Goal: Task Accomplishment & Management: Manage account settings

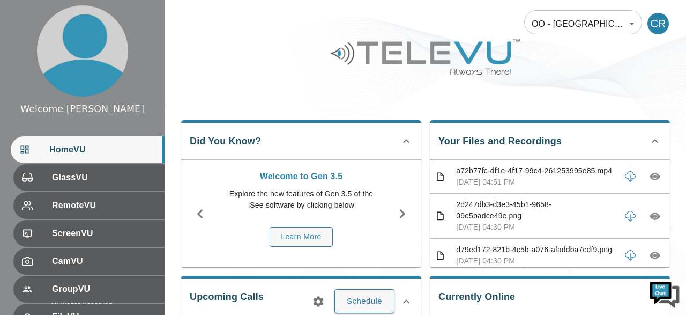
click at [660, 28] on div "CR" at bounding box center [658, 23] width 21 height 21
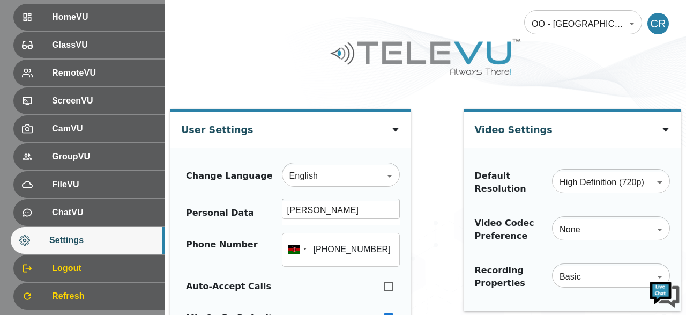
scroll to position [159, 0]
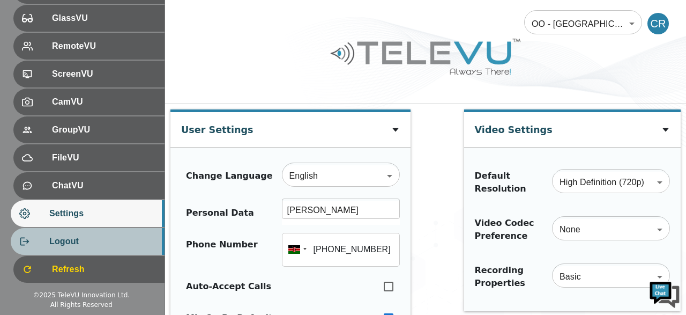
click at [86, 239] on span "Logout" at bounding box center [102, 241] width 107 height 13
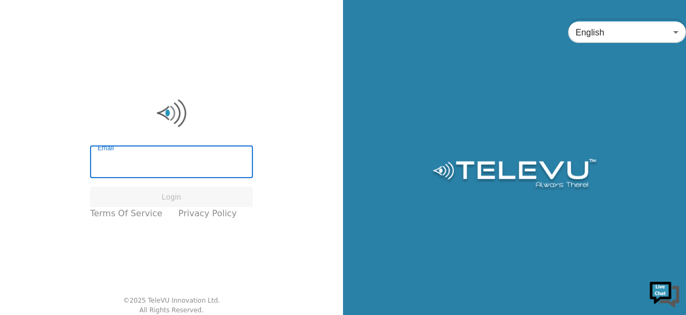
click at [119, 163] on input "Email" at bounding box center [171, 163] width 163 height 30
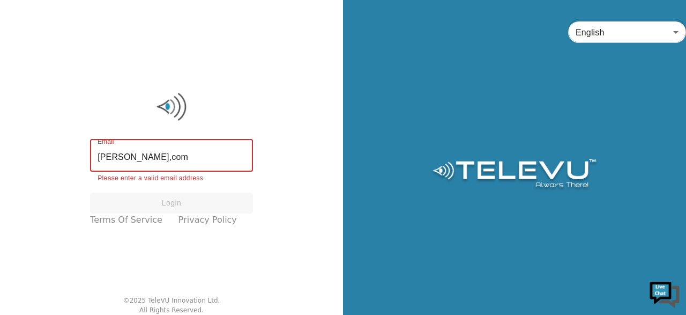
click at [220, 155] on input "[PERSON_NAME],com" at bounding box center [171, 157] width 163 height 30
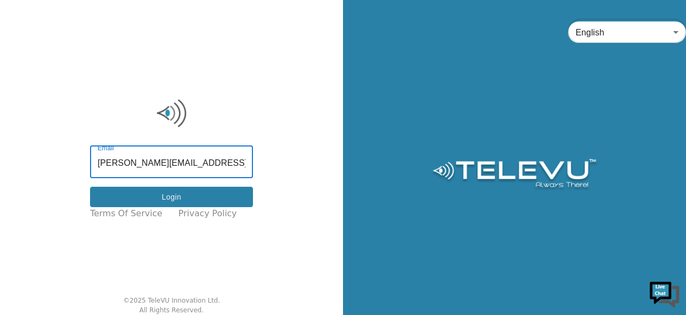
type input "[PERSON_NAME][EMAIL_ADDRESS][DOMAIN_NAME]"
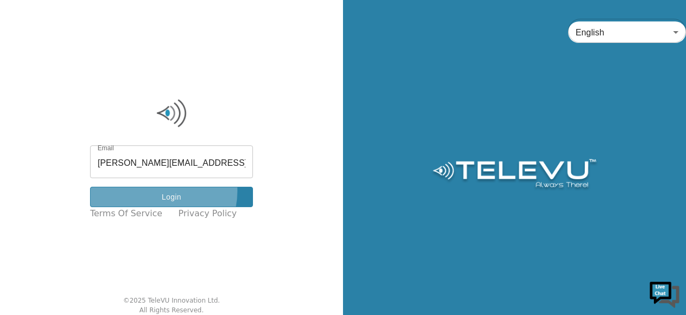
click at [165, 191] on button "Login" at bounding box center [171, 197] width 163 height 21
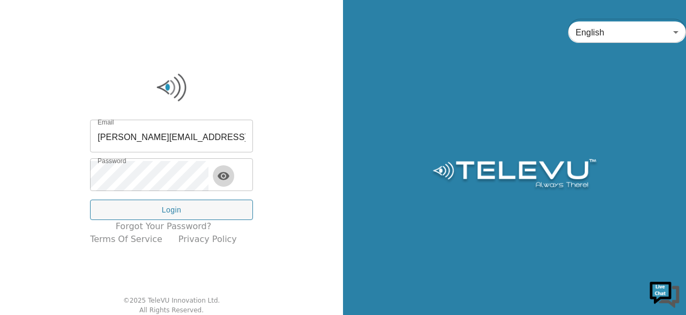
click at [230, 175] on icon "toggle password visibility" at bounding box center [223, 175] width 13 height 13
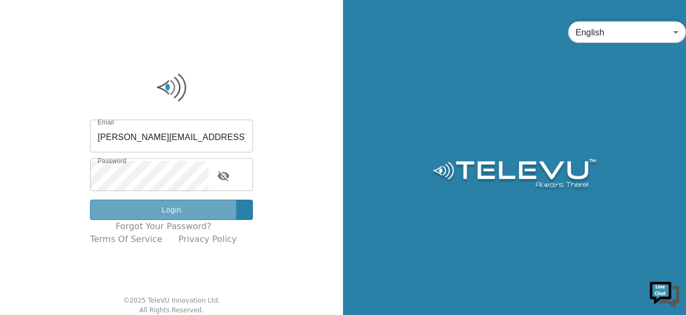
click at [152, 209] on button "Login" at bounding box center [171, 210] width 163 height 21
click at [169, 209] on button "Login" at bounding box center [171, 210] width 163 height 21
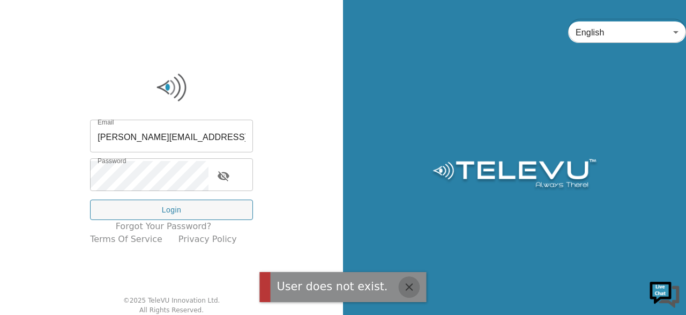
click at [405, 284] on icon "button" at bounding box center [409, 287] width 8 height 8
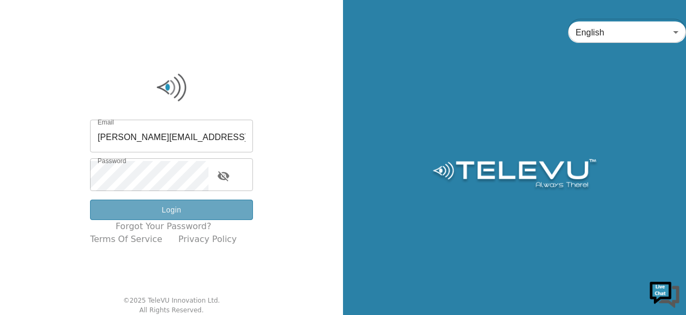
click at [183, 212] on button "Login" at bounding box center [171, 210] width 163 height 21
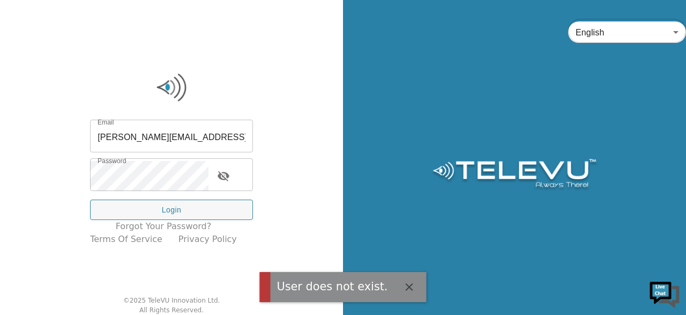
click at [405, 284] on icon "button" at bounding box center [409, 286] width 13 height 13
click at [403, 292] on icon "button" at bounding box center [409, 286] width 13 height 13
click at [406, 282] on icon "button" at bounding box center [409, 286] width 13 height 13
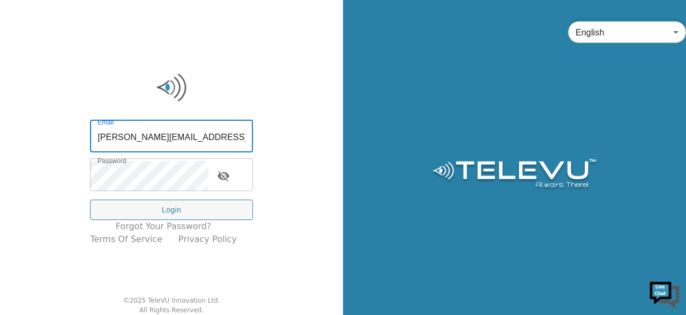
click at [156, 137] on input "[PERSON_NAME][EMAIL_ADDRESS][DOMAIN_NAME]" at bounding box center [171, 137] width 163 height 30
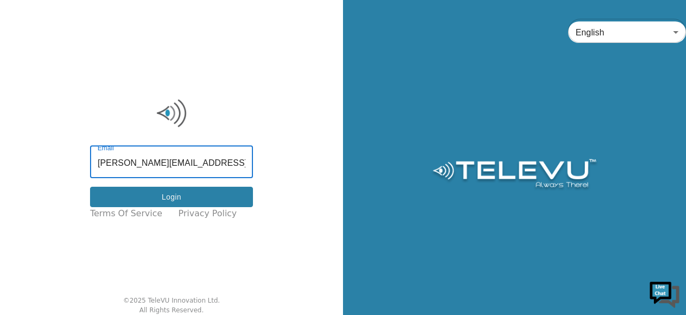
type input "[PERSON_NAME][EMAIL_ADDRESS][DOMAIN_NAME]"
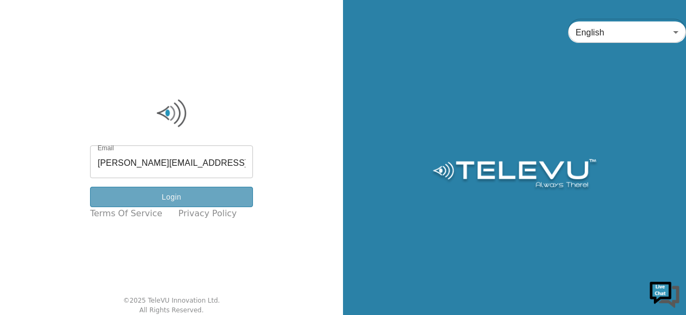
click at [200, 206] on button "Login" at bounding box center [171, 197] width 163 height 21
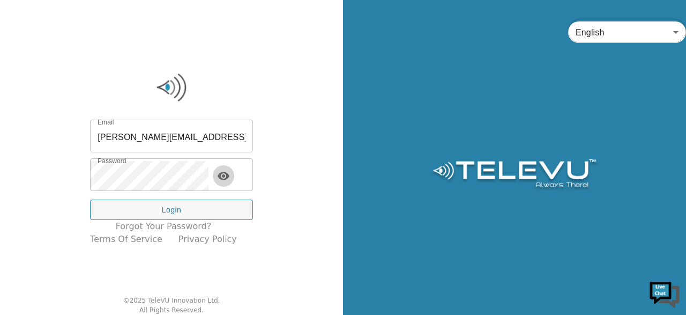
click at [234, 178] on button "toggle password visibility" at bounding box center [223, 175] width 21 height 21
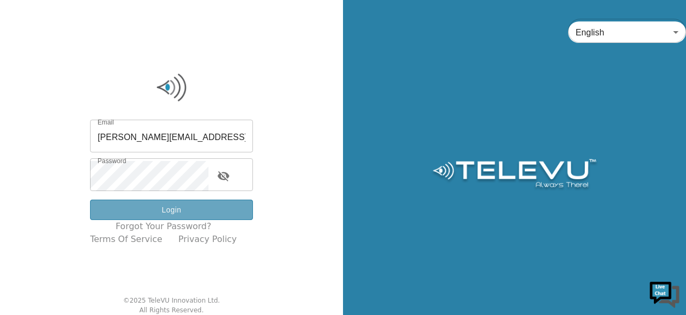
click at [201, 206] on button "Login" at bounding box center [171, 210] width 163 height 21
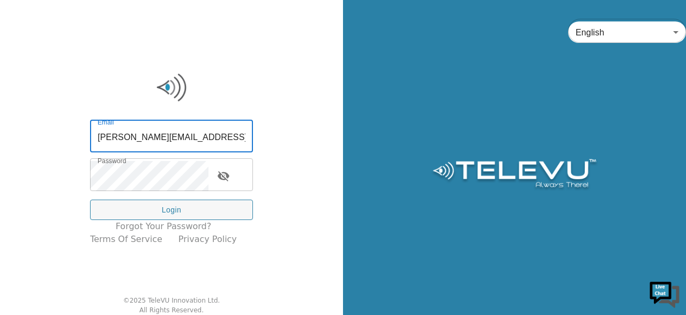
click at [234, 135] on input "[PERSON_NAME][EMAIL_ADDRESS][DOMAIN_NAME]" at bounding box center [171, 137] width 163 height 30
click at [215, 136] on input "[PERSON_NAME][EMAIL_ADDRESS][DOMAIN_NAME]" at bounding box center [171, 137] width 163 height 30
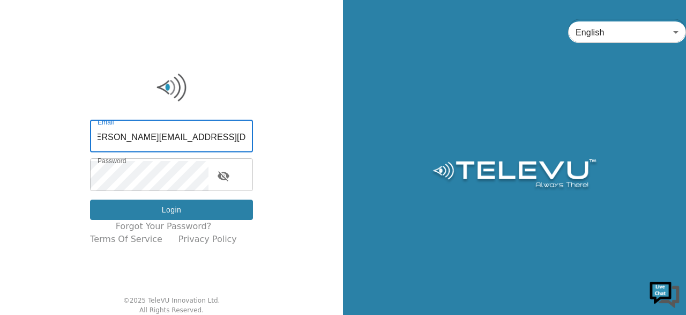
type input "cecilia.ronoh@wehealthcareltd.com"
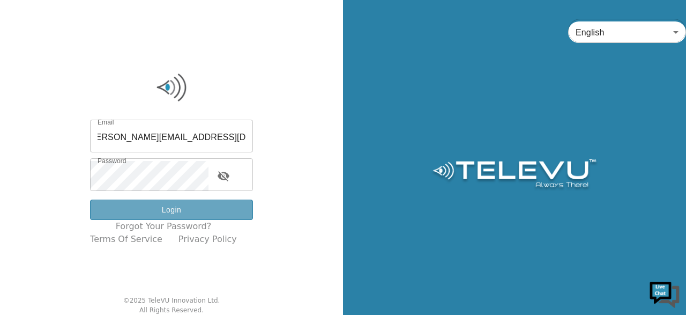
click at [197, 211] on button "Login" at bounding box center [171, 210] width 163 height 21
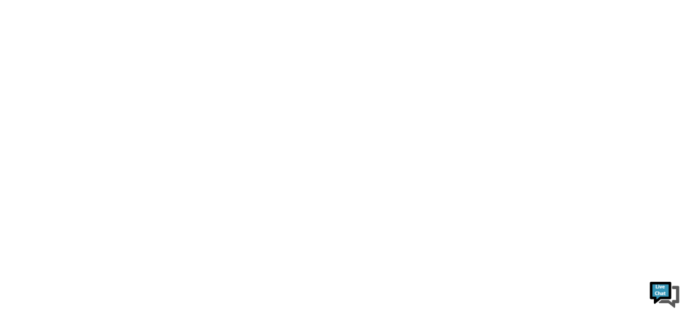
click at [197, 0] on html at bounding box center [343, 0] width 686 height 0
